Goal: Task Accomplishment & Management: Manage account settings

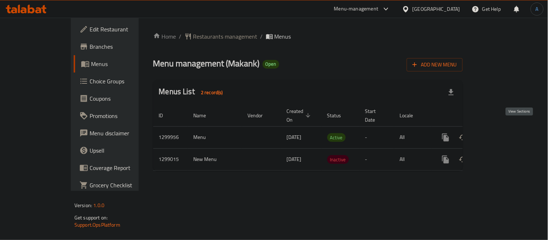
click at [501, 134] on icon "enhanced table" at bounding box center [498, 137] width 7 height 7
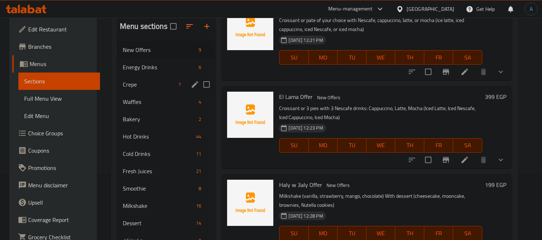
scroll to position [80, 0]
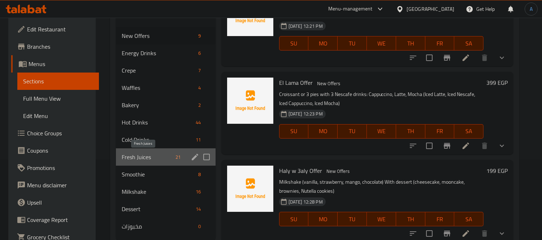
click at [159, 153] on span "Fresh Juices" at bounding box center [147, 157] width 51 height 9
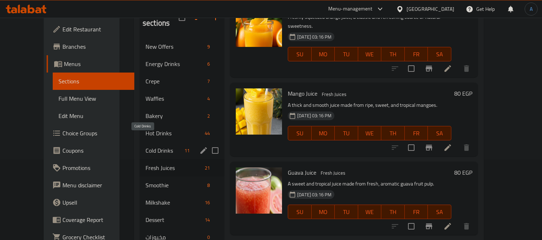
scroll to position [101, 0]
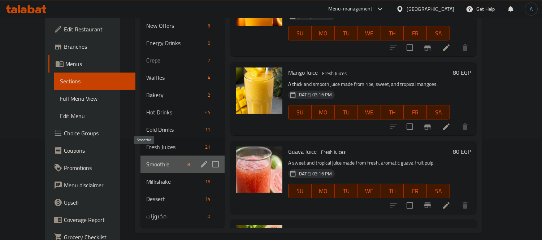
click at [156, 160] on span "Smoothie" at bounding box center [165, 164] width 38 height 9
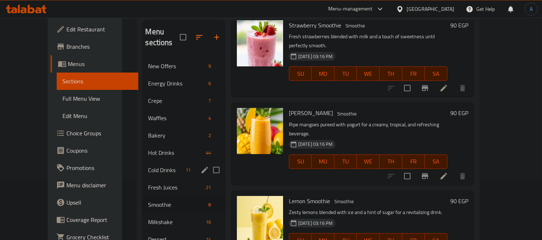
scroll to position [101, 0]
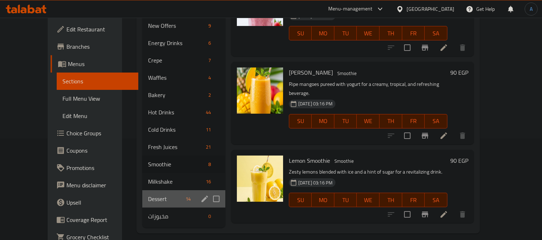
click at [154, 190] on div "Dessert 14" at bounding box center [183, 198] width 83 height 17
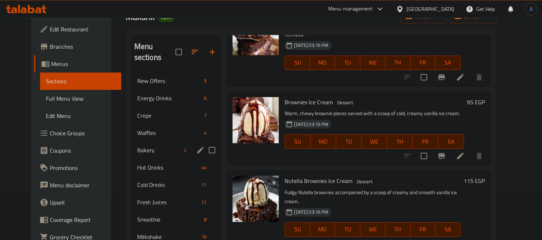
scroll to position [101, 0]
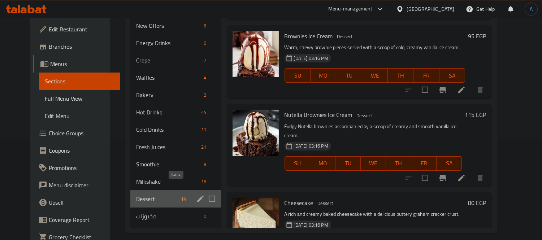
click at [178, 196] on span "14" at bounding box center [183, 199] width 11 height 7
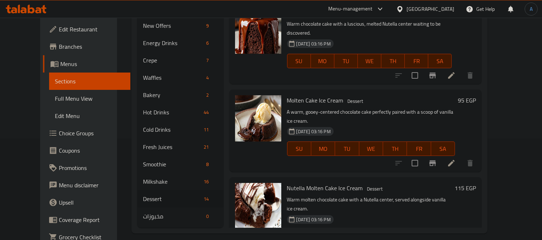
scroll to position [699, 0]
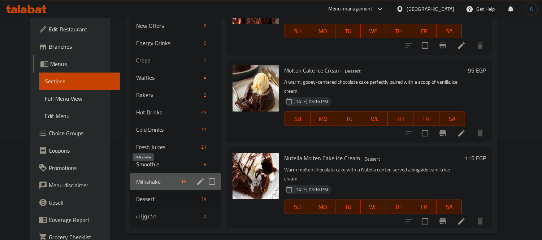
click at [167, 177] on span "Milkshake" at bounding box center [157, 181] width 42 height 9
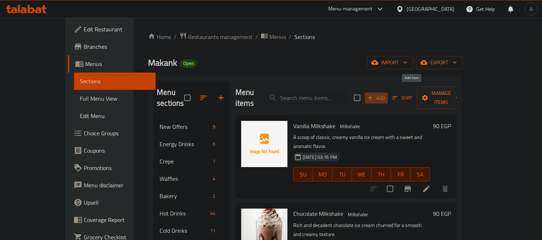
click at [388, 92] on button "Add" at bounding box center [376, 97] width 23 height 11
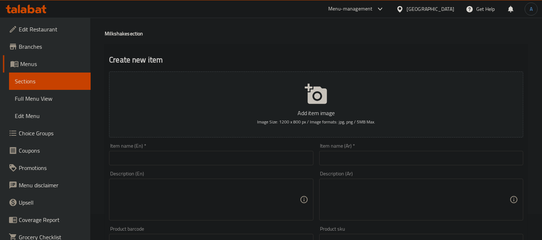
scroll to position [40, 0]
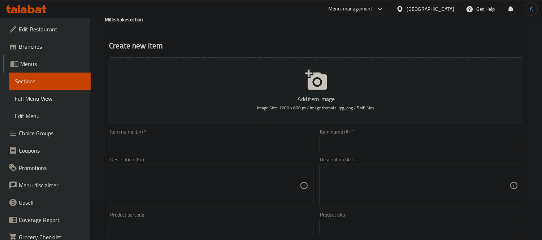
click at [229, 148] on input "text" at bounding box center [211, 144] width 204 height 14
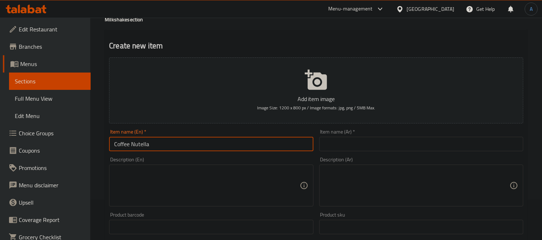
type input "Coffee Nutella"
click at [169, 143] on input "Coffee Nutella" at bounding box center [211, 144] width 204 height 14
click at [347, 142] on input "text" at bounding box center [421, 144] width 204 height 14
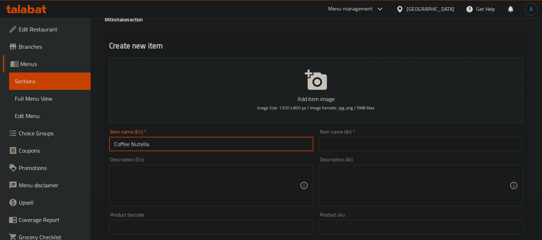
paste input "قهوة نوتيلا"
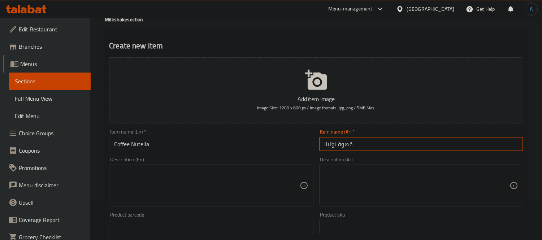
type input "قهوة نوتيلا"
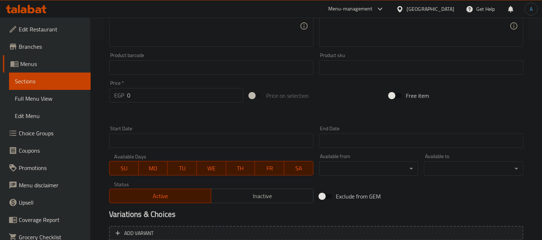
scroll to position [200, 0]
click at [98, 92] on div "Home / Restaurants management / Menus / Sections / item / create Milkshake sect…" at bounding box center [316, 63] width 452 height 493
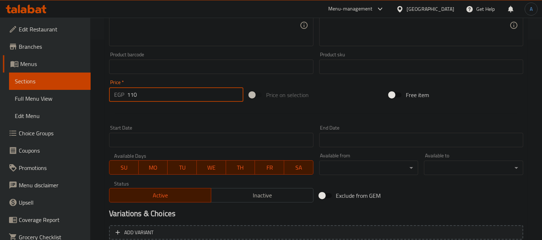
type input "110"
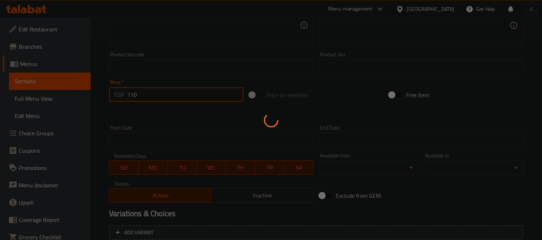
type input "0"
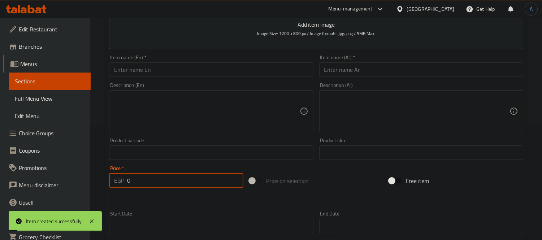
scroll to position [0, 0]
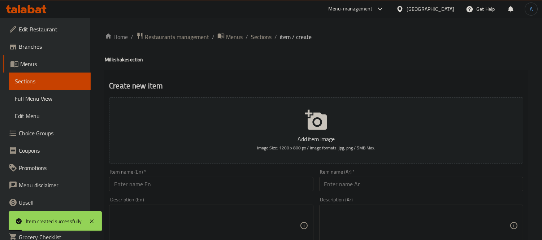
click at [181, 190] on input "text" at bounding box center [211, 184] width 204 height 14
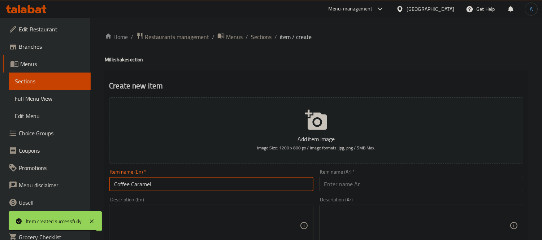
type input "Coffee Caramel"
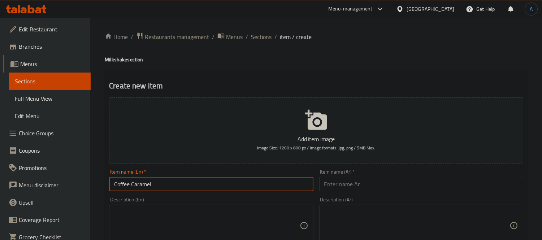
click at [336, 181] on input "text" at bounding box center [421, 184] width 204 height 14
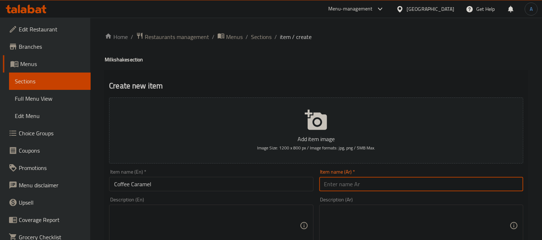
paste input "قهوة كراميل"
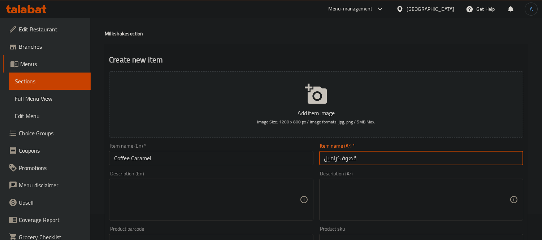
scroll to position [40, 0]
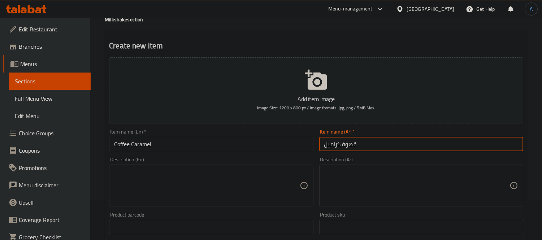
type input "قهوة كراميل"
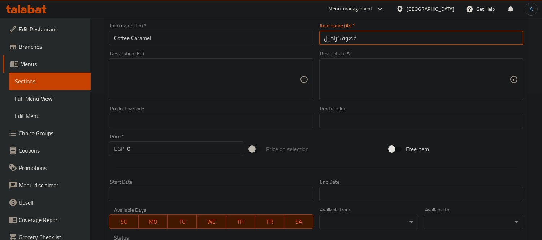
scroll to position [160, 0]
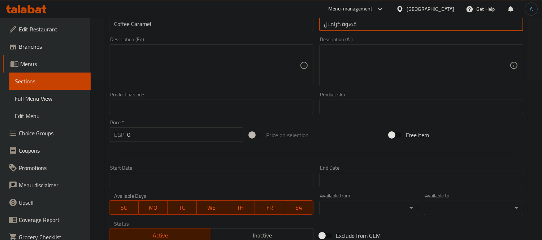
drag, startPoint x: 129, startPoint y: 134, endPoint x: 124, endPoint y: 134, distance: 5.1
click at [124, 134] on div "EGP 0 Price *" at bounding box center [176, 135] width 134 height 14
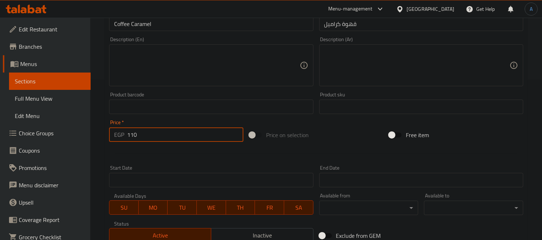
type input "110"
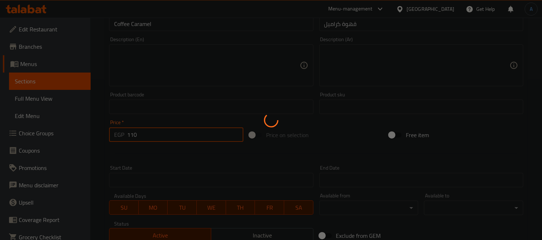
type input "0"
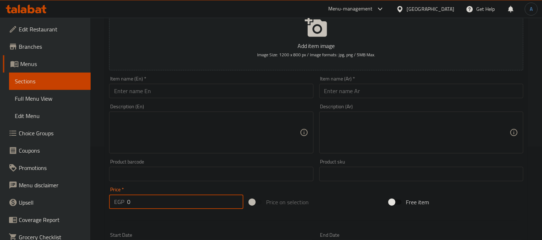
scroll to position [0, 0]
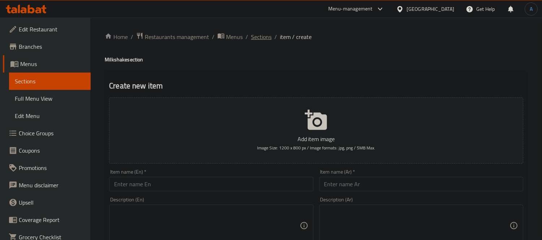
click at [262, 36] on span "Sections" at bounding box center [261, 37] width 21 height 9
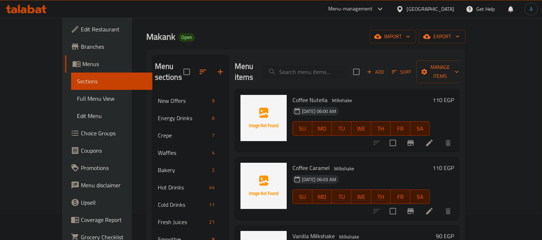
scroll to position [40, 0]
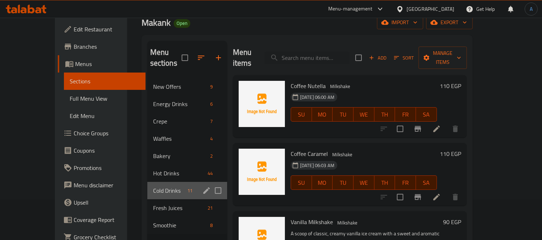
click at [156, 182] on div "Cold Drinks 11" at bounding box center [187, 190] width 80 height 17
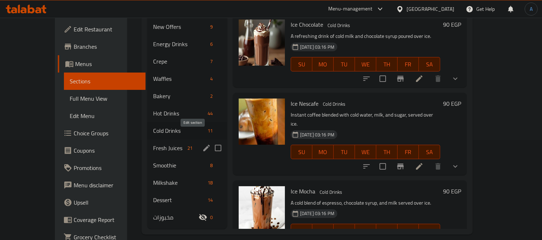
scroll to position [101, 0]
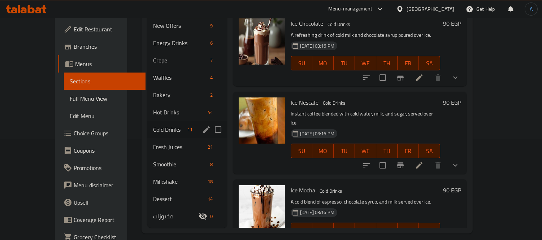
click at [153, 125] on span "Cold Drinks" at bounding box center [168, 129] width 31 height 9
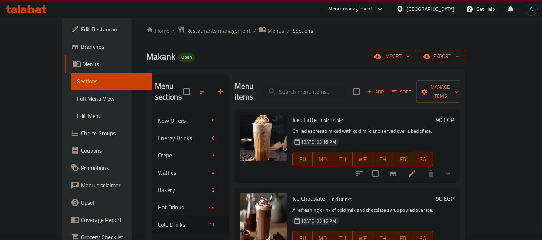
scroll to position [0, 0]
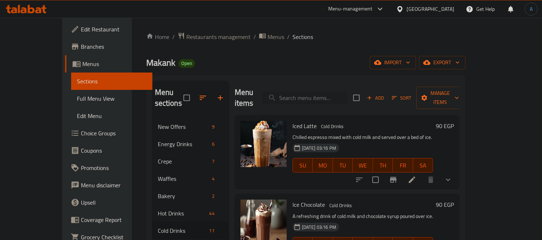
click at [317, 97] on input "search" at bounding box center [304, 98] width 85 height 13
type input "ice mo"
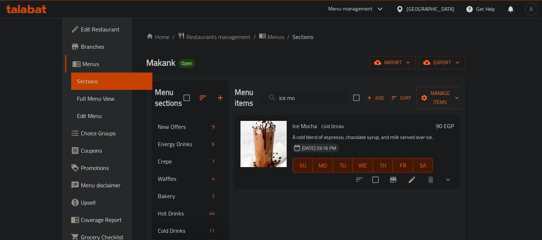
click at [320, 96] on input "ice mo" at bounding box center [304, 98] width 85 height 13
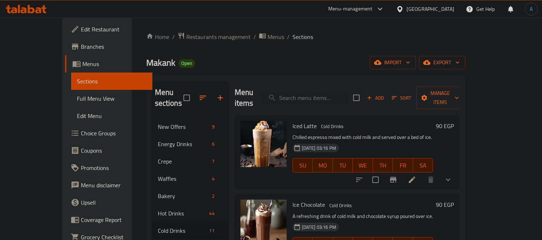
click at [337, 42] on div "Home / Restaurants management / Menus / Sections Makank Open import export Menu…" at bounding box center [306, 183] width 320 height 303
click at [385, 94] on span "Add" at bounding box center [376, 98] width 20 height 8
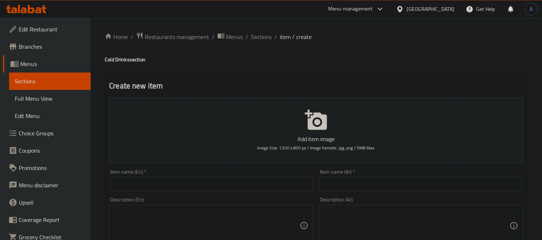
click at [245, 178] on input "text" at bounding box center [211, 184] width 204 height 14
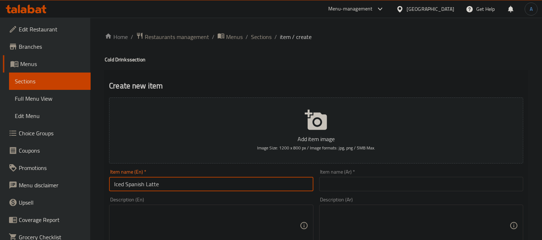
type input "Iced Spanish Latte"
click at [338, 186] on input "text" at bounding box center [421, 184] width 204 height 14
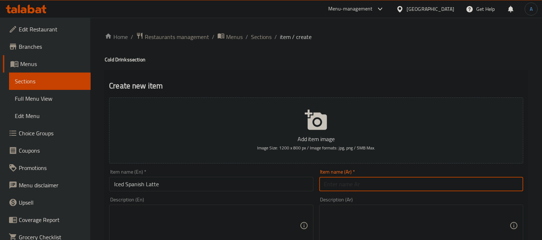
paste input "لاتيه إسباني مثلج"
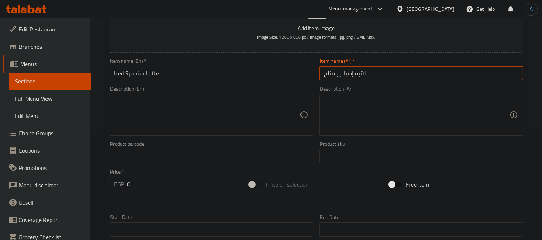
scroll to position [120, 0]
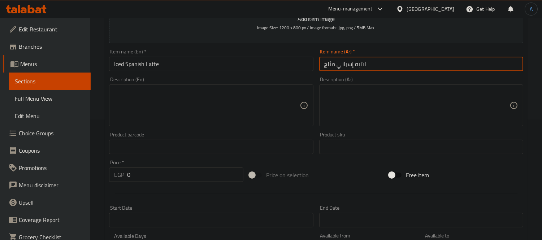
type input "لاتيه إسباني مثلج"
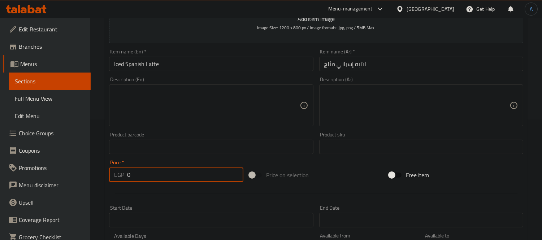
drag, startPoint x: 110, startPoint y: 170, endPoint x: 91, endPoint y: 170, distance: 19.1
click at [90, 170] on div "Edit Restaurant Branches Menus Sections Full Menu View Edit Menu Choice Groups …" at bounding box center [271, 143] width 542 height 493
type input "110"
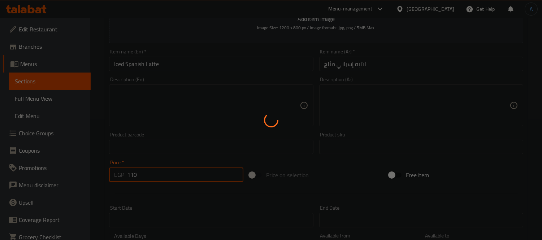
type input "0"
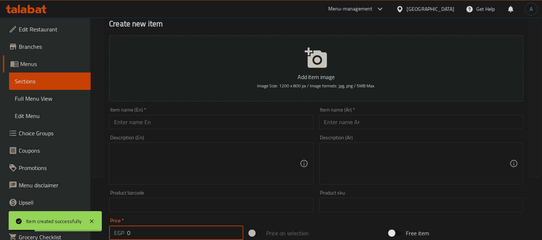
scroll to position [0, 0]
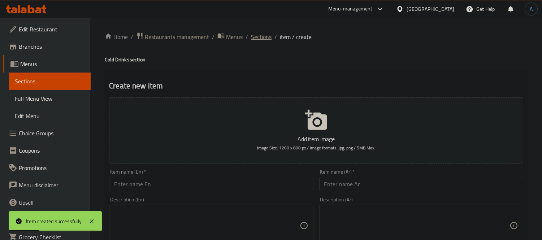
click at [257, 38] on span "Sections" at bounding box center [261, 37] width 21 height 9
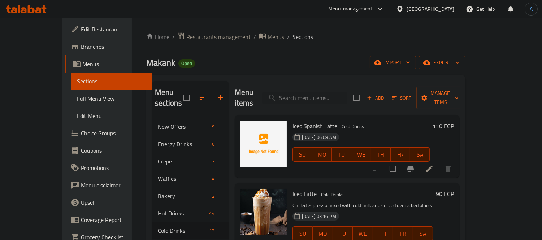
click at [385, 94] on span "Add" at bounding box center [376, 98] width 20 height 8
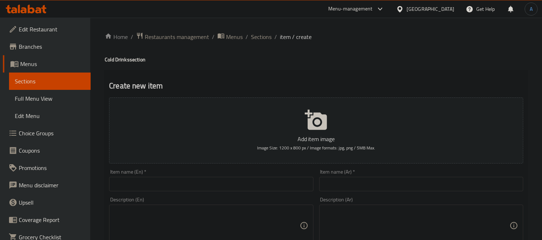
click at [270, 180] on input "text" at bounding box center [211, 184] width 204 height 14
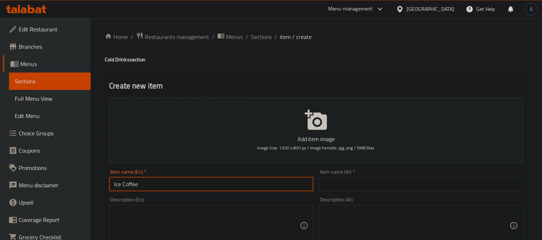
type input "Ice Coffee"
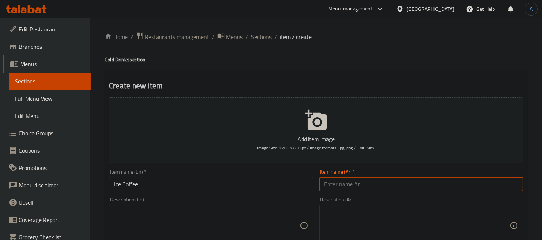
click at [482, 187] on input "text" at bounding box center [421, 184] width 204 height 14
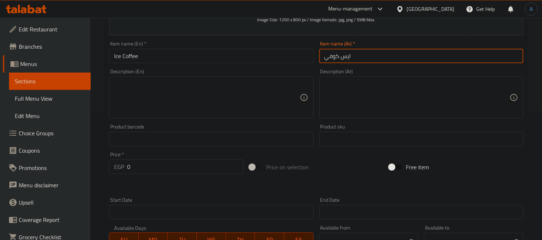
scroll to position [160, 0]
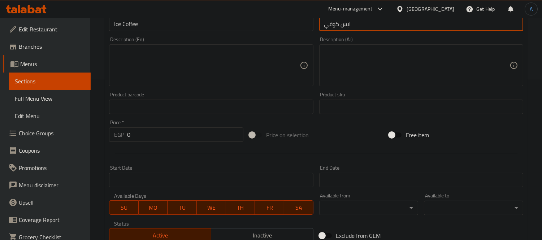
type input "ايس كوفي"
click at [381, 240] on div "Exclude from GEM" at bounding box center [386, 236] width 140 height 20
drag, startPoint x: 99, startPoint y: 131, endPoint x: 67, endPoint y: 123, distance: 33.6
click at [69, 124] on div "Edit Restaurant Branches Menus Sections Full Menu View Edit Menu Choice Groups …" at bounding box center [271, 103] width 542 height 493
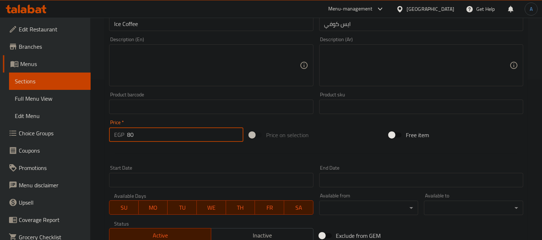
type input "80"
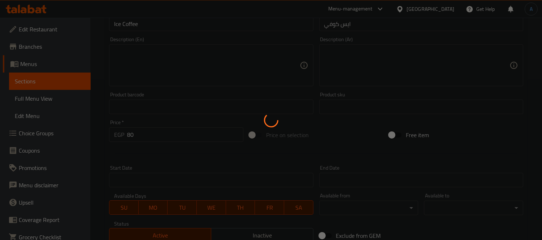
type input "0"
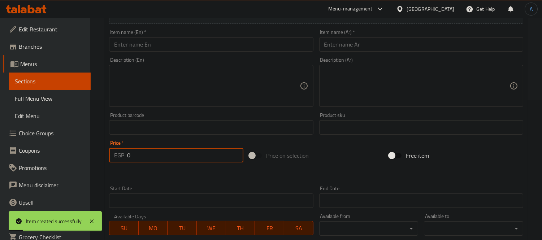
scroll to position [120, 0]
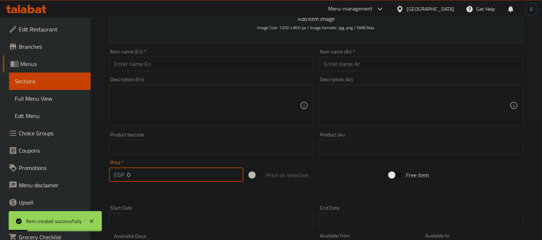
click at [200, 70] on input "text" at bounding box center [211, 64] width 204 height 14
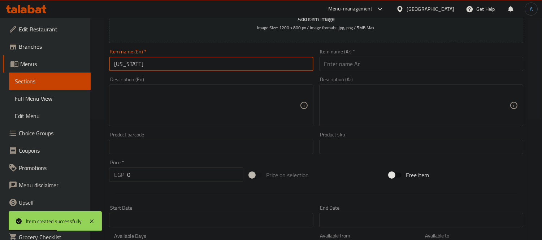
type input "[US_STATE]"
click at [335, 67] on input "text" at bounding box center [421, 64] width 204 height 14
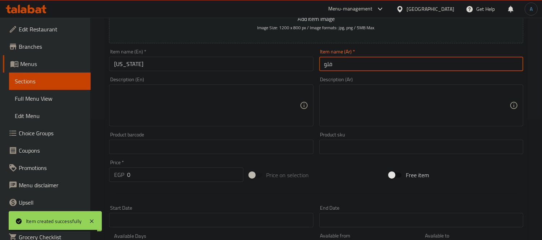
type input "فلوريدا"
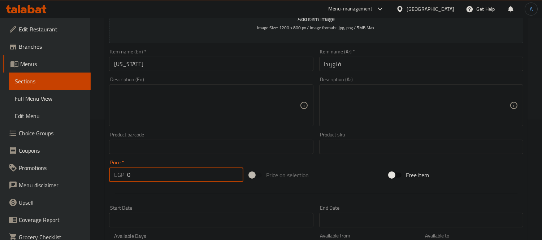
drag, startPoint x: 161, startPoint y: 174, endPoint x: 64, endPoint y: 167, distance: 97.0
click at [64, 167] on div "Edit Restaurant Branches Menus Sections Full Menu View Edit Menu Choice Groups …" at bounding box center [271, 143] width 542 height 493
type input "100"
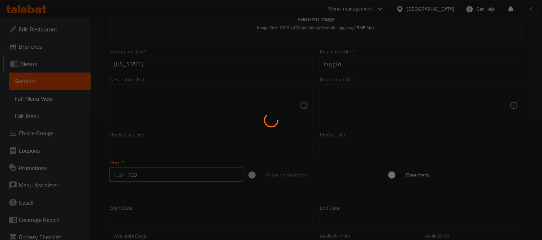
type input "0"
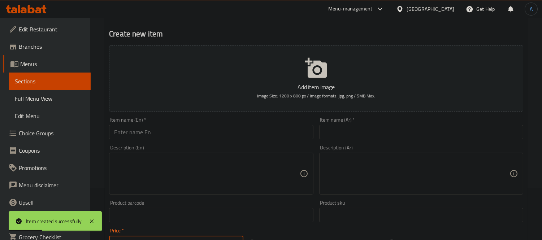
scroll to position [0, 0]
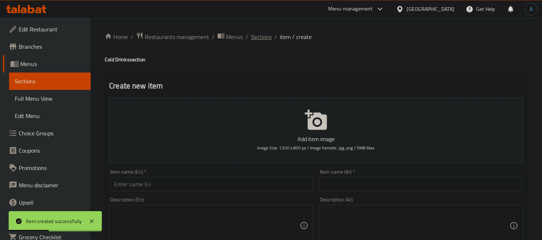
click at [265, 40] on span "Sections" at bounding box center [261, 37] width 21 height 9
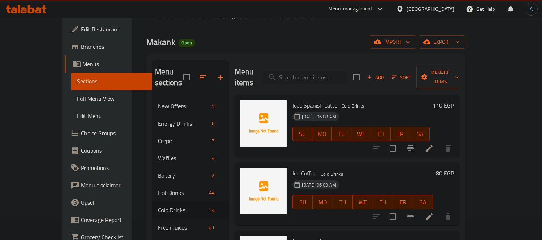
click at [328, 75] on input "search" at bounding box center [304, 77] width 85 height 13
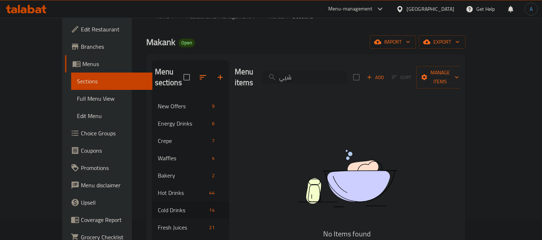
click at [328, 75] on input "شيي" at bounding box center [304, 77] width 85 height 13
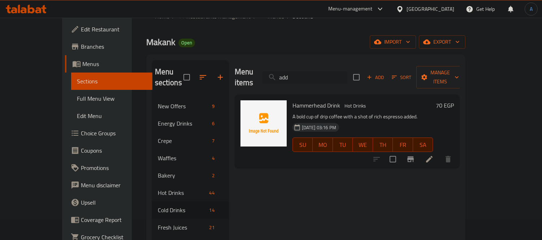
click at [328, 75] on input "add" at bounding box center [304, 77] width 85 height 13
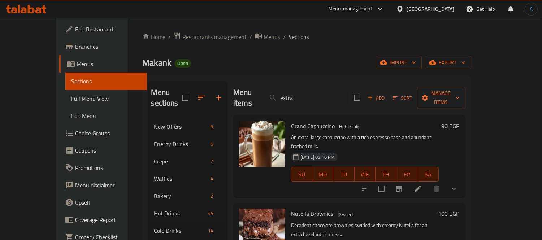
type input "extra"
click at [215, 94] on icon "button" at bounding box center [219, 98] width 9 height 9
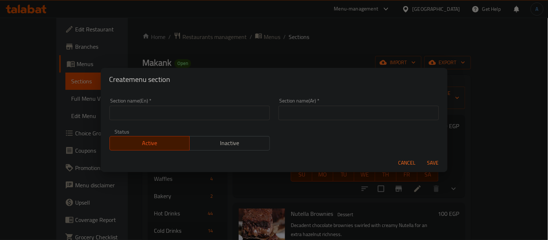
click at [175, 116] on input "text" at bounding box center [189, 113] width 160 height 14
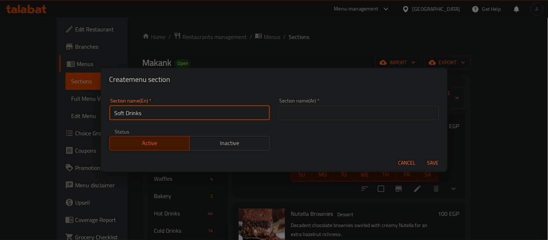
type input "Soft Drinks"
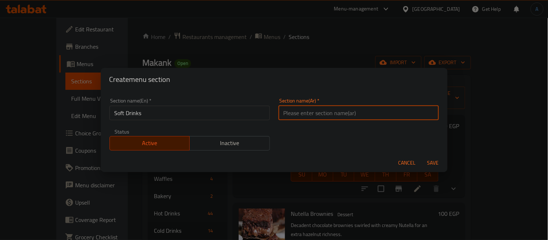
click at [304, 114] on input "text" at bounding box center [359, 113] width 160 height 14
type input "مشروبات غازية"
click at [425, 161] on span "Save" at bounding box center [432, 163] width 17 height 9
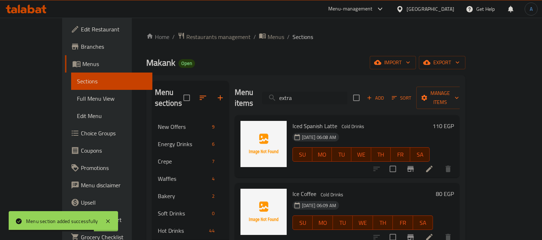
click at [318, 92] on input "extra" at bounding box center [304, 98] width 85 height 13
type input "ر"
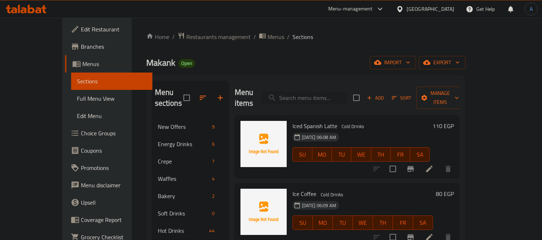
type input "ر"
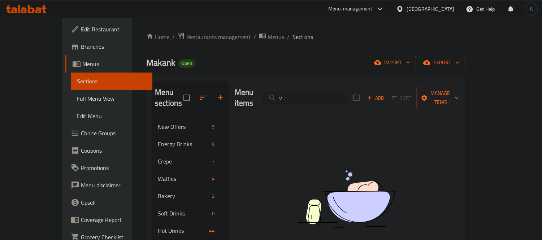
type input "v"
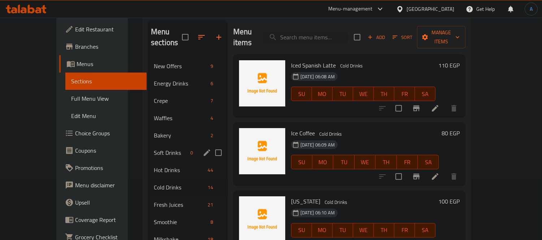
scroll to position [75, 0]
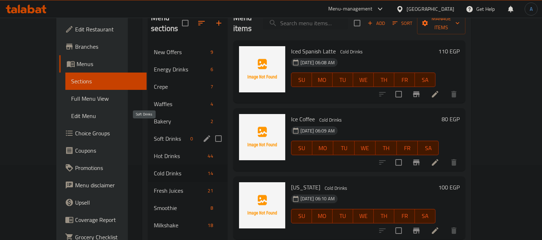
click at [157, 134] on span "Soft Drinks" at bounding box center [171, 138] width 34 height 9
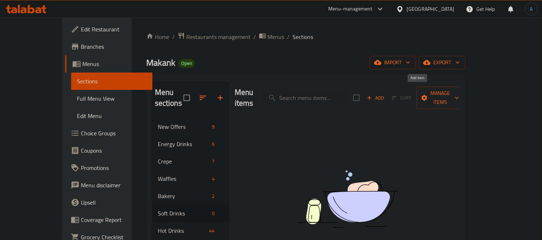
click at [373, 95] on icon "button" at bounding box center [369, 98] width 7 height 7
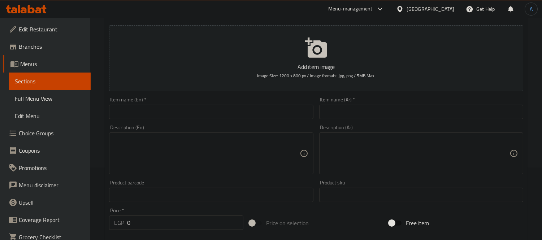
scroll to position [80, 0]
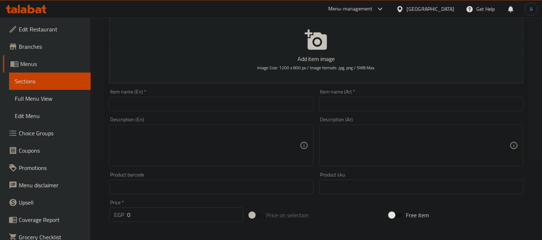
click at [267, 103] on input "text" at bounding box center [211, 104] width 204 height 14
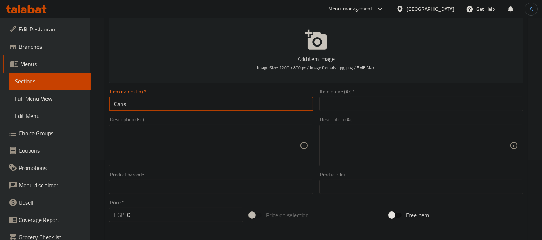
type input "Cans"
click at [388, 98] on input "text" at bounding box center [421, 104] width 204 height 14
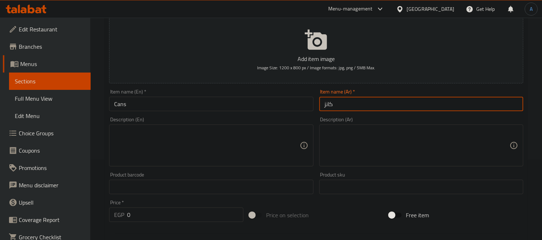
type input "كانز"
click at [237, 105] on input "Cans" at bounding box center [211, 104] width 204 height 14
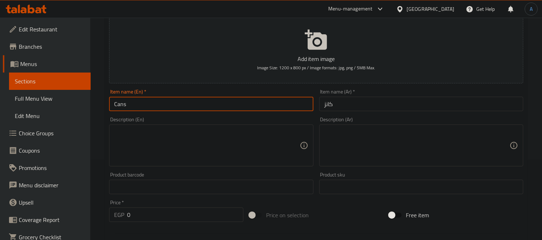
click at [237, 105] on input "Cans" at bounding box center [211, 104] width 204 height 14
type input "Spiro Spathis Can"
click at [365, 107] on input "كانز" at bounding box center [421, 104] width 204 height 14
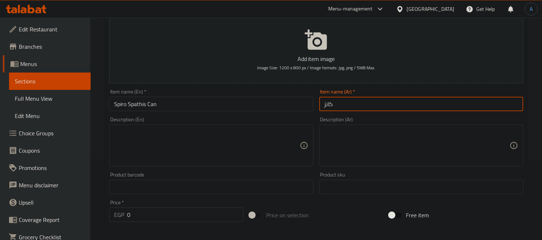
click at [365, 107] on input "كانز" at bounding box center [421, 104] width 204 height 14
click at [366, 104] on input "كانز" at bounding box center [421, 104] width 204 height 14
type input "كانز سبيرو سباتس"
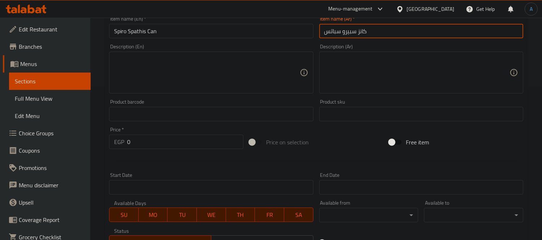
scroll to position [160, 0]
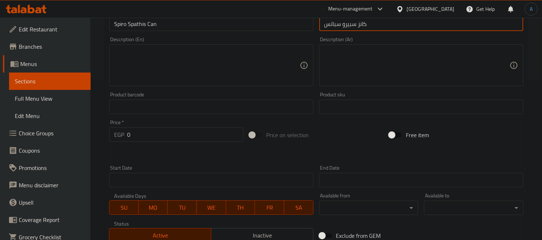
drag, startPoint x: 131, startPoint y: 134, endPoint x: 128, endPoint y: 131, distance: 3.9
click at [125, 133] on div "EGP 0 Price *" at bounding box center [176, 135] width 134 height 14
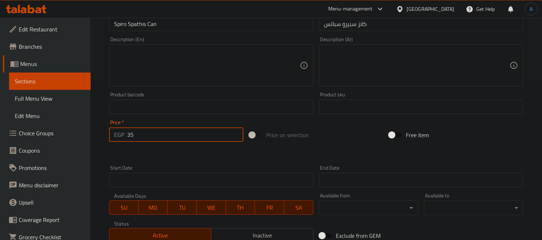
type input "35"
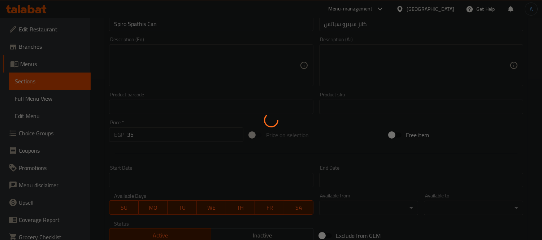
type input "0"
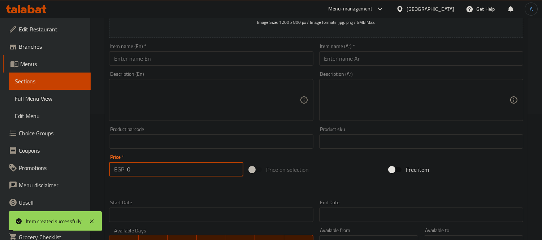
scroll to position [80, 0]
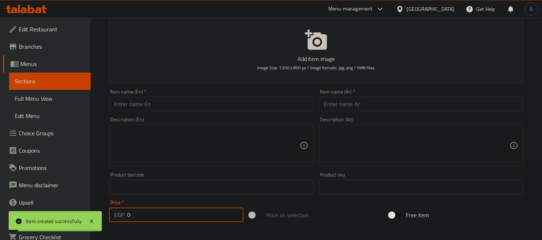
click at [185, 116] on div "Description (En) Description (En)" at bounding box center [211, 141] width 210 height 55
click at [182, 107] on input "text" at bounding box center [211, 104] width 204 height 14
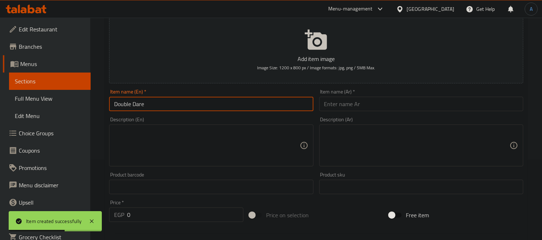
click at [182, 107] on input "Double Dare" at bounding box center [211, 104] width 204 height 14
type input "Double Dare"
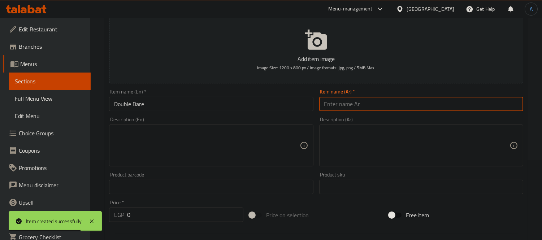
click at [352, 104] on input "text" at bounding box center [421, 104] width 204 height 14
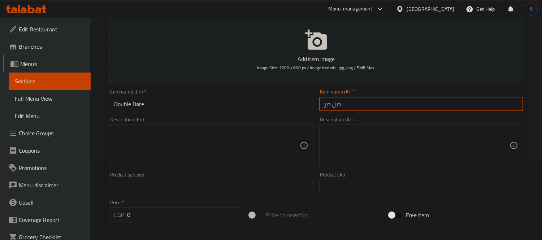
type input "دبل دير"
drag, startPoint x: 128, startPoint y: 212, endPoint x: 92, endPoint y: 211, distance: 36.1
click at [92, 211] on div "Home / Restaurants management / Menus / Sections / item / create Soft Drinks se…" at bounding box center [316, 184] width 452 height 493
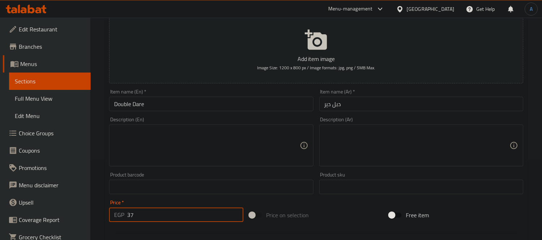
type input "37"
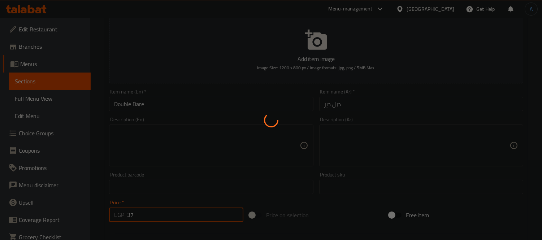
type input "0"
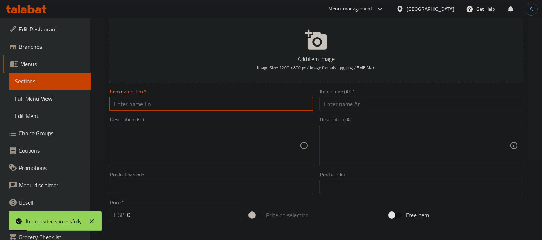
click at [235, 104] on input "text" at bounding box center [211, 104] width 204 height 14
type input "V7"
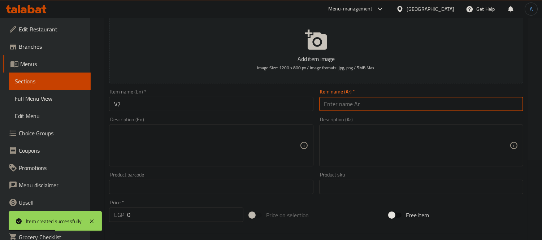
click at [346, 99] on input "text" at bounding box center [421, 104] width 204 height 14
type input "في 7"
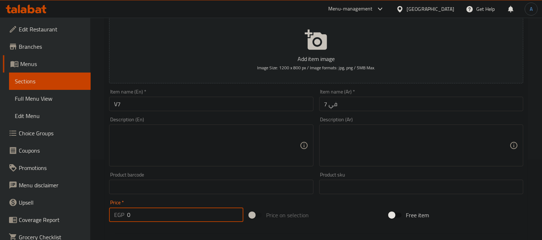
drag, startPoint x: 136, startPoint y: 212, endPoint x: 102, endPoint y: 212, distance: 34.3
click at [102, 212] on div "Home / Restaurants management / Menus / Sections / item / create Soft Drinks se…" at bounding box center [316, 184] width 452 height 493
type input "37"
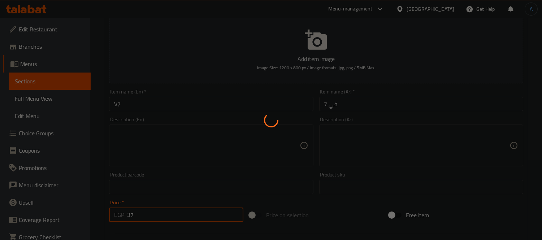
type input "0"
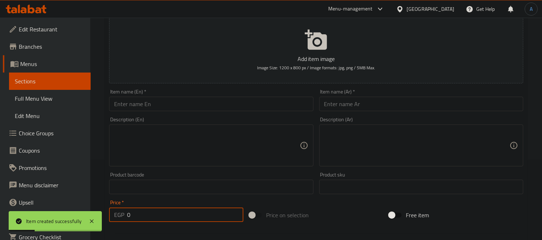
click at [197, 107] on input "text" at bounding box center [211, 104] width 204 height 14
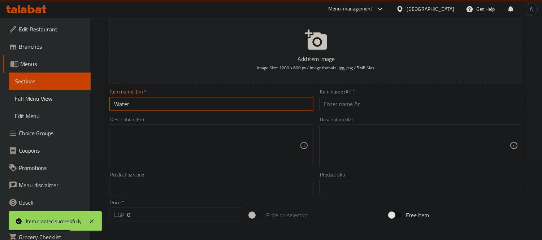
type input "Water"
click at [350, 102] on input "text" at bounding box center [421, 104] width 204 height 14
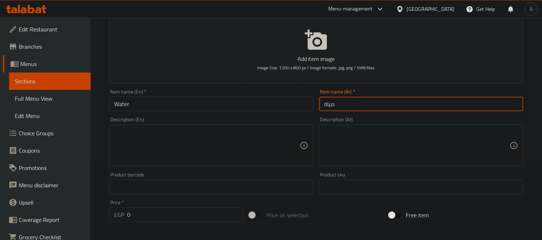
type input "مياه"
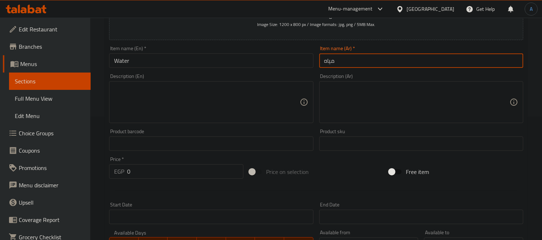
scroll to position [120, 0]
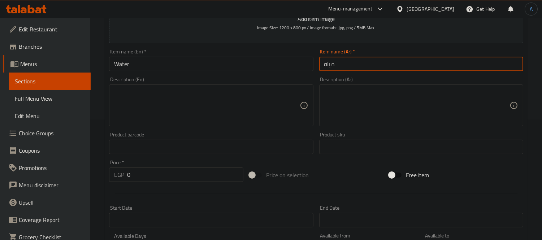
drag, startPoint x: 99, startPoint y: 165, endPoint x: 91, endPoint y: 165, distance: 7.9
click at [91, 165] on div "Home / Restaurants management / Menus / Sections / item / create Soft Drinks se…" at bounding box center [316, 143] width 452 height 493
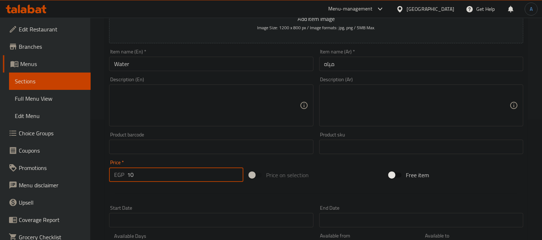
type input "10"
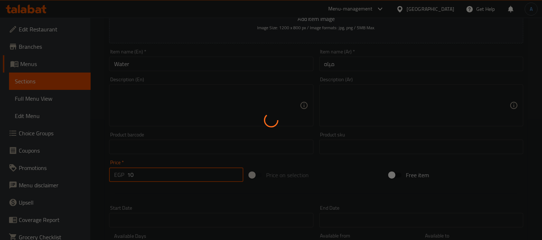
type input "0"
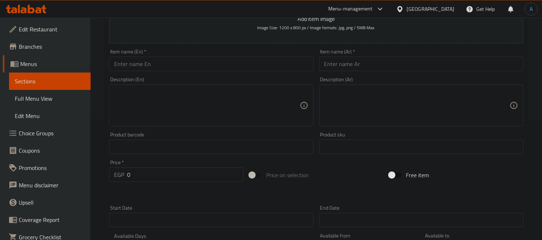
click at [366, 185] on div at bounding box center [316, 194] width 420 height 18
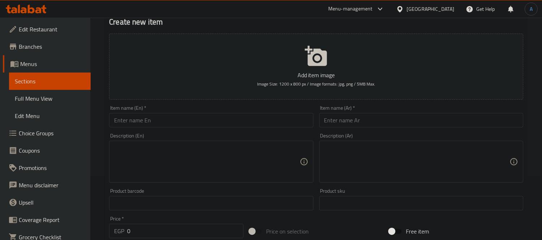
scroll to position [0, 0]
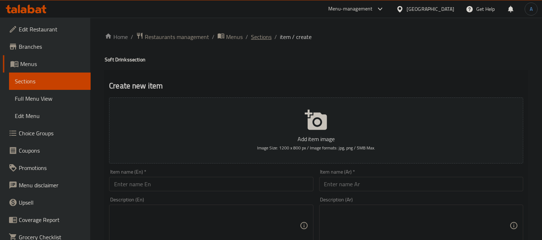
click at [264, 40] on span "Sections" at bounding box center [261, 37] width 21 height 9
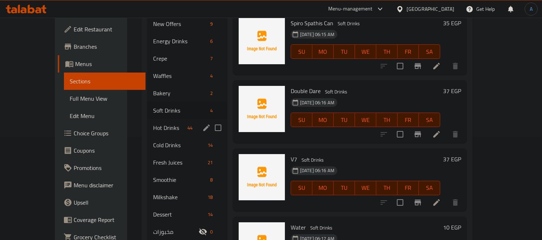
scroll to position [115, 0]
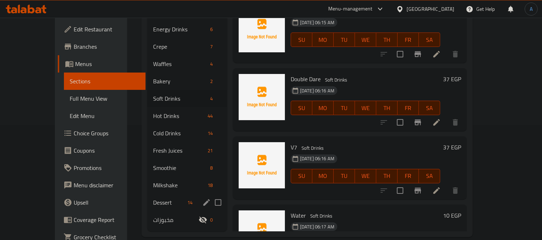
click at [168, 194] on div "Dessert 14" at bounding box center [187, 202] width 80 height 17
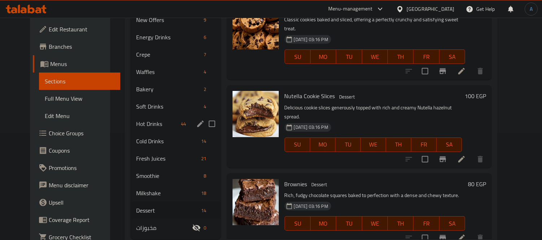
scroll to position [115, 0]
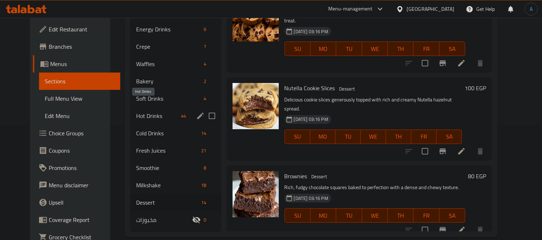
click at [143, 112] on span "Hot Drinks" at bounding box center [157, 116] width 42 height 9
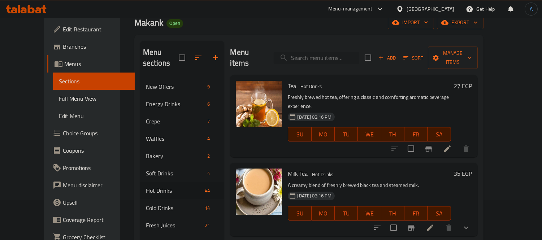
click at [320, 58] on input "search" at bounding box center [316, 58] width 85 height 13
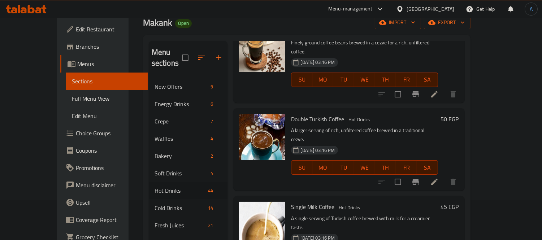
scroll to position [160, 0]
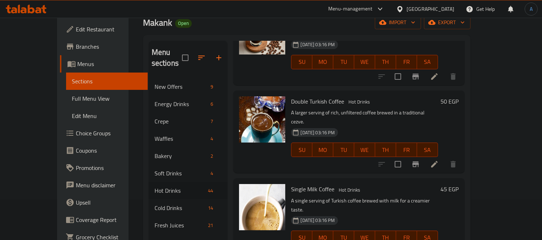
type input "[GEOGRAPHIC_DATA]"
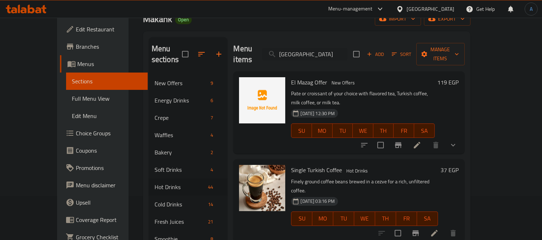
scroll to position [0, 0]
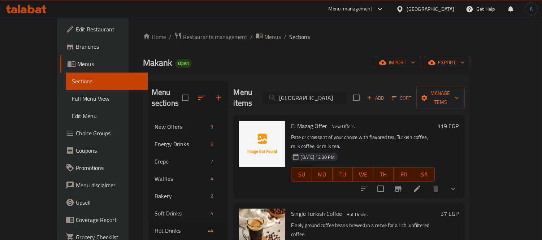
click at [301, 92] on input "[GEOGRAPHIC_DATA]" at bounding box center [304, 98] width 85 height 13
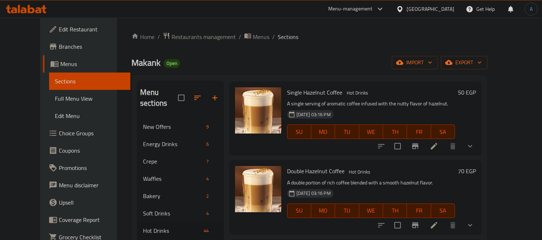
scroll to position [241, 0]
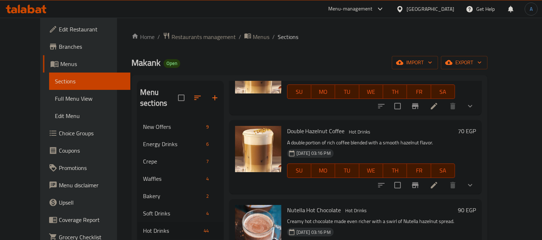
type input "hazel"
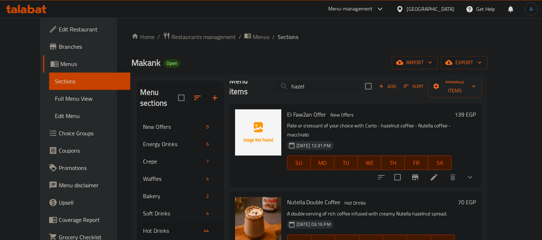
scroll to position [0, 0]
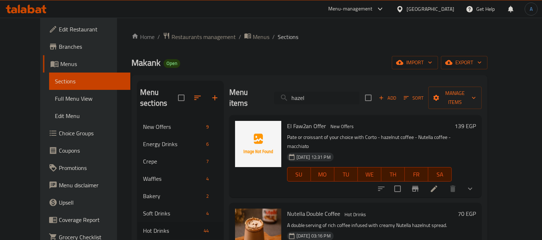
click at [324, 93] on input "hazel" at bounding box center [316, 98] width 85 height 13
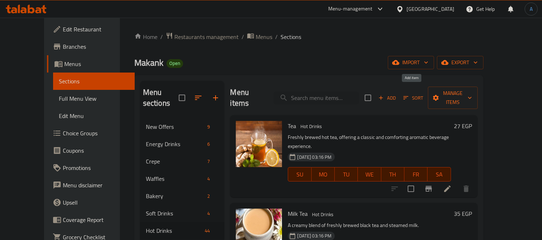
click at [384, 95] on icon "button" at bounding box center [381, 98] width 7 height 7
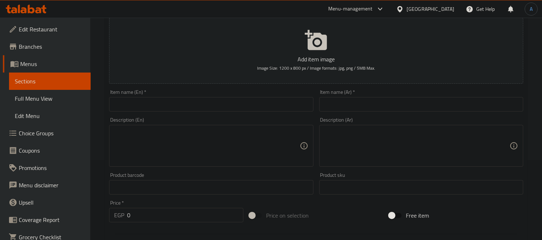
scroll to position [80, 0]
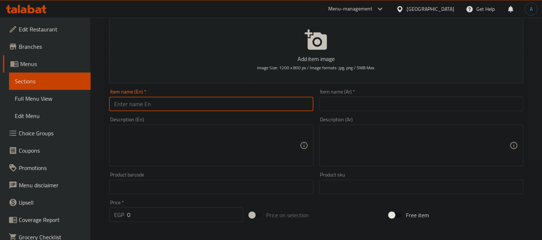
click at [203, 104] on input "text" at bounding box center [211, 104] width 204 height 14
type input "Cinamon Ginger Milk"
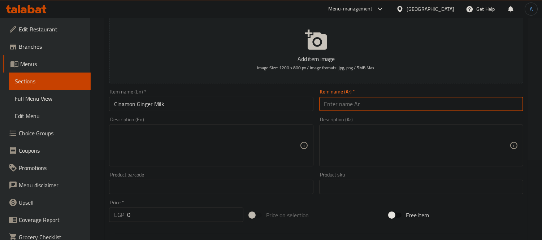
click at [359, 101] on input "text" at bounding box center [421, 104] width 204 height 14
paste input "حليب القرفة والزنجبيل"
type input "حليب القرفة والزنجبيل"
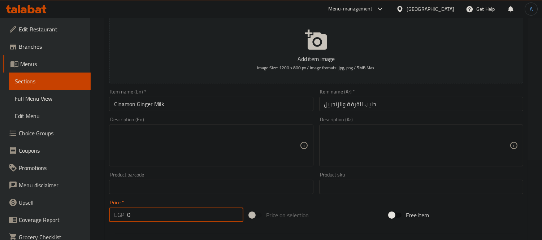
drag, startPoint x: 147, startPoint y: 218, endPoint x: 103, endPoint y: 213, distance: 44.0
click at [106, 217] on div "Price   * EGP 0 Price *" at bounding box center [176, 211] width 140 height 28
type input "60"
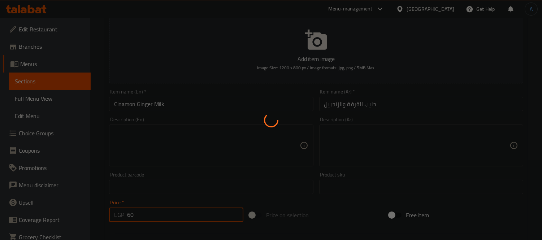
type input "0"
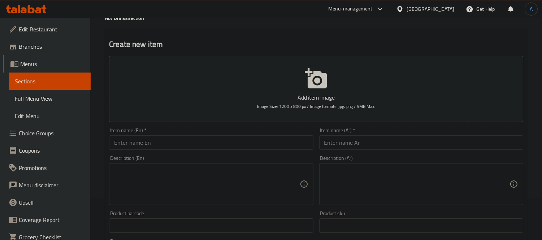
scroll to position [0, 0]
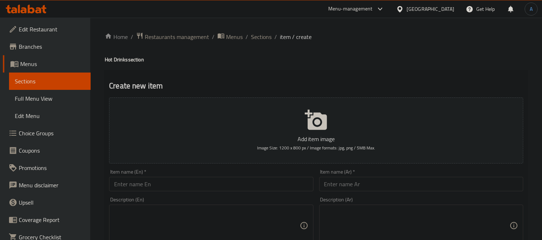
click at [45, 98] on span "Full Menu View" at bounding box center [50, 98] width 70 height 9
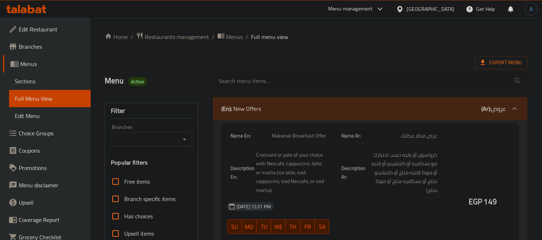
click at [494, 65] on div at bounding box center [271, 120] width 542 height 240
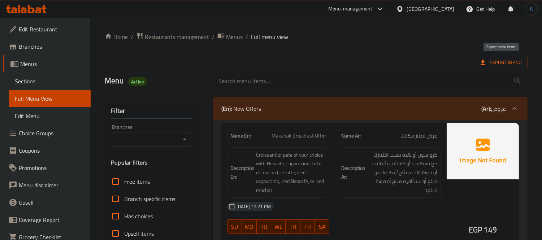
click at [494, 65] on span "Export Menu" at bounding box center [501, 62] width 41 height 9
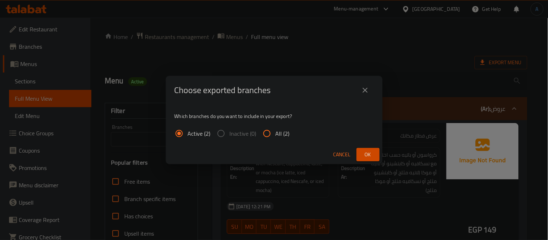
click at [260, 135] on input "All (2)" at bounding box center [266, 133] width 17 height 17
radio input "true"
click at [372, 154] on span "Ok" at bounding box center [368, 154] width 12 height 9
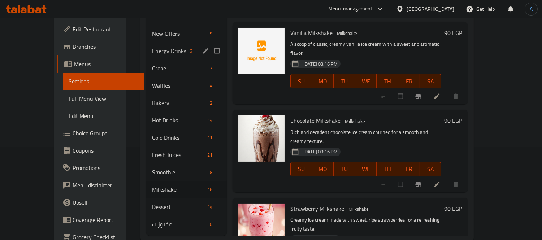
scroll to position [101, 0]
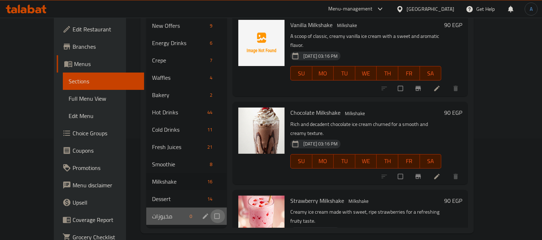
click at [210, 210] on input "Menu sections" at bounding box center [217, 217] width 15 height 14
checkbox input "true"
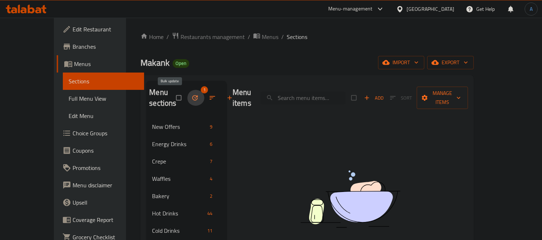
click at [187, 93] on button "button" at bounding box center [195, 98] width 17 height 16
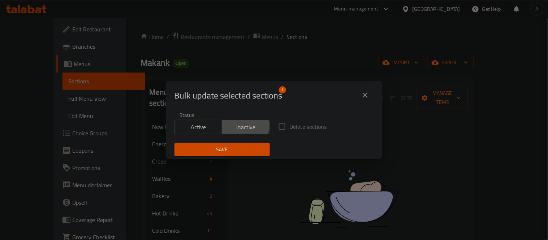
drag, startPoint x: 239, startPoint y: 123, endPoint x: 243, endPoint y: 148, distance: 25.1
click at [240, 129] on span "Inactive" at bounding box center [246, 127] width 42 height 10
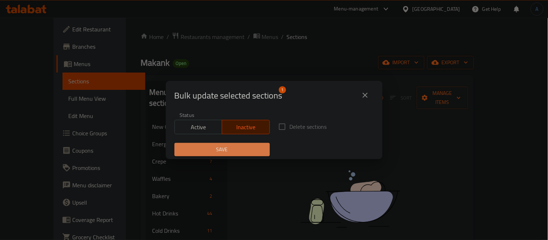
click at [243, 148] on span "Save" at bounding box center [222, 149] width 84 height 9
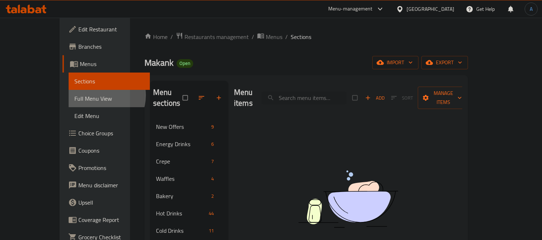
click at [74, 95] on span "Full Menu View" at bounding box center [109, 98] width 70 height 9
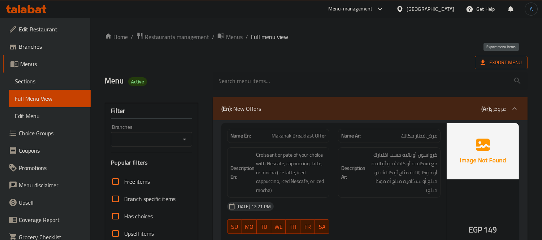
click at [489, 65] on span "Export Menu" at bounding box center [501, 62] width 41 height 9
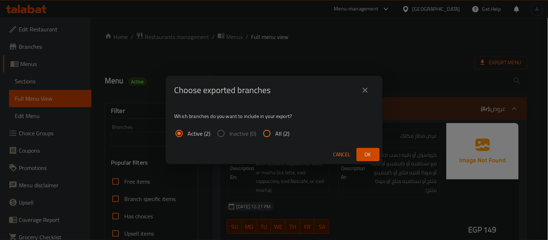
click at [269, 131] on input "All (2)" at bounding box center [266, 133] width 17 height 17
radio input "true"
click at [372, 153] on span "Ok" at bounding box center [368, 154] width 12 height 9
